Goal: Transaction & Acquisition: Subscribe to service/newsletter

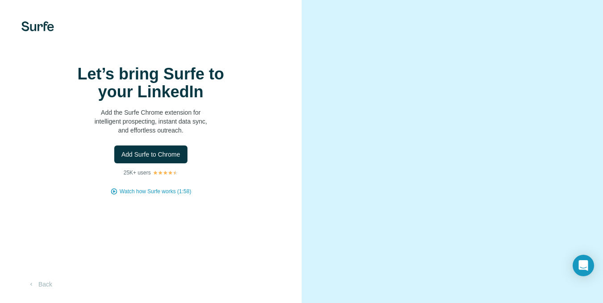
scroll to position [21, 0]
click at [425, 215] on video at bounding box center [453, 152] width 252 height 126
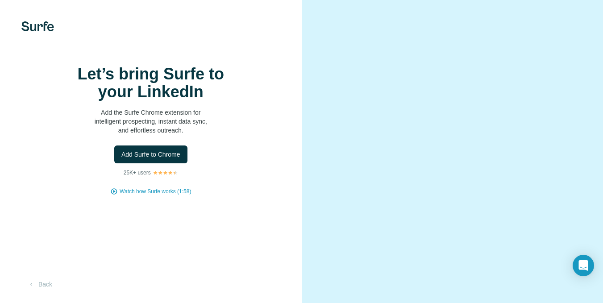
click at [425, 215] on video at bounding box center [453, 152] width 252 height 126
click at [339, 213] on video at bounding box center [453, 152] width 252 height 126
